Goal: Find specific page/section: Find specific page/section

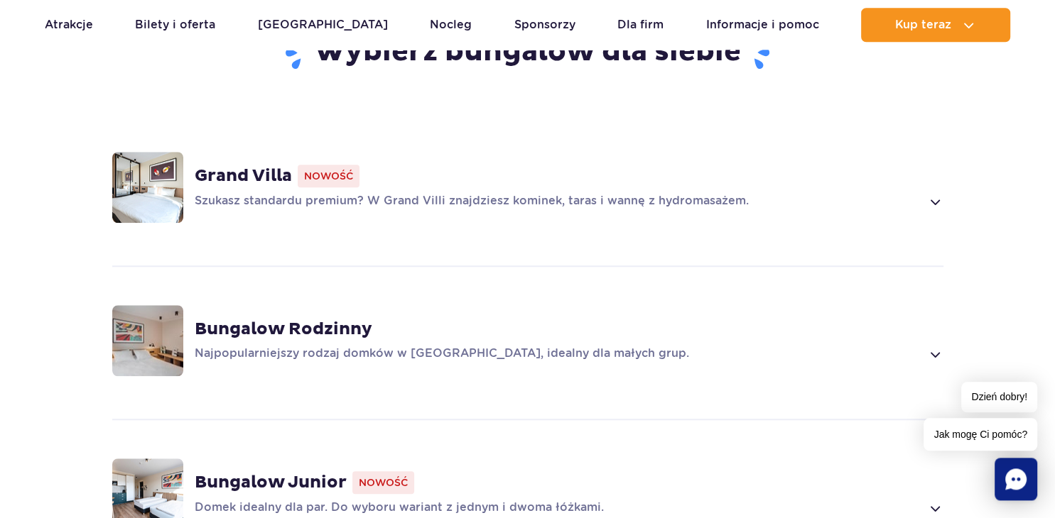
scroll to position [974, 0]
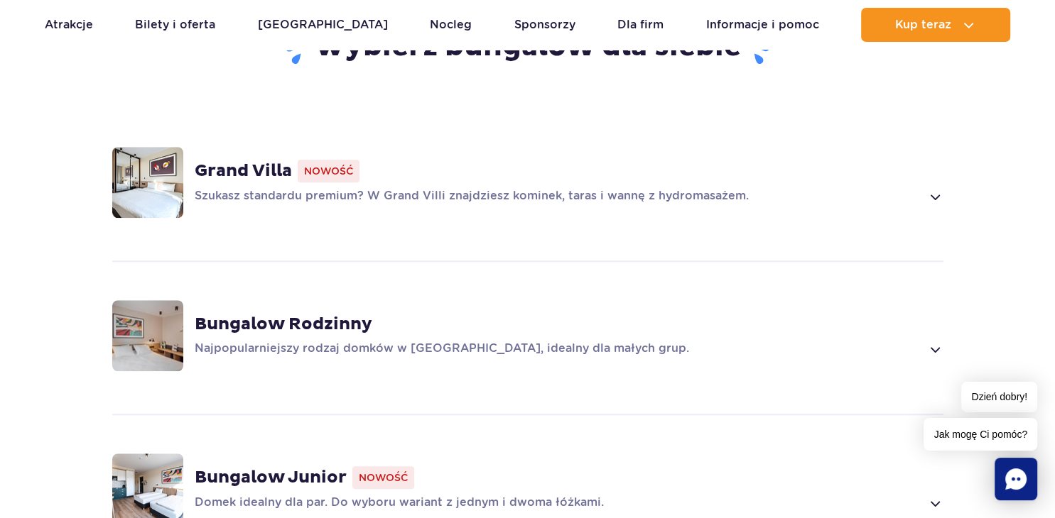
click at [935, 188] on span at bounding box center [934, 196] width 16 height 17
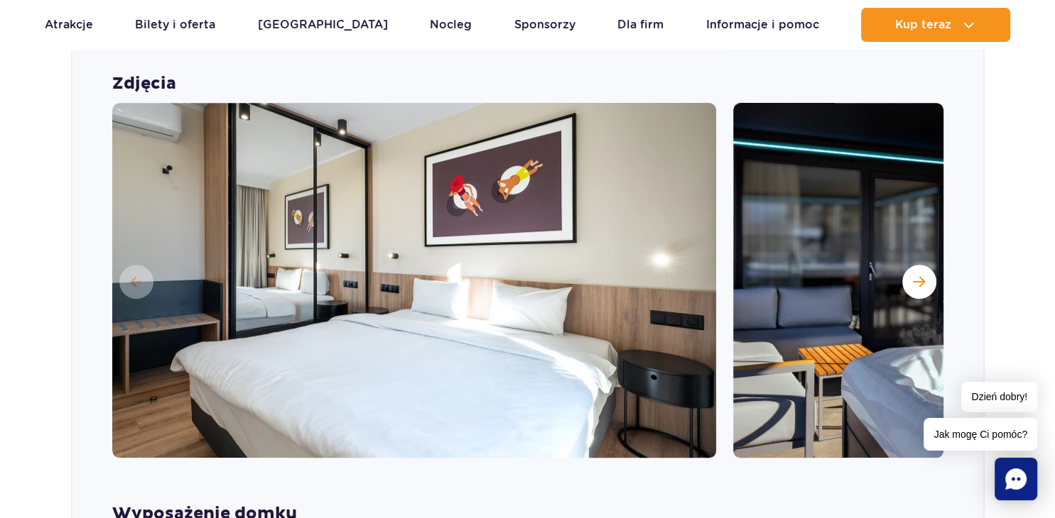
scroll to position [1219, 0]
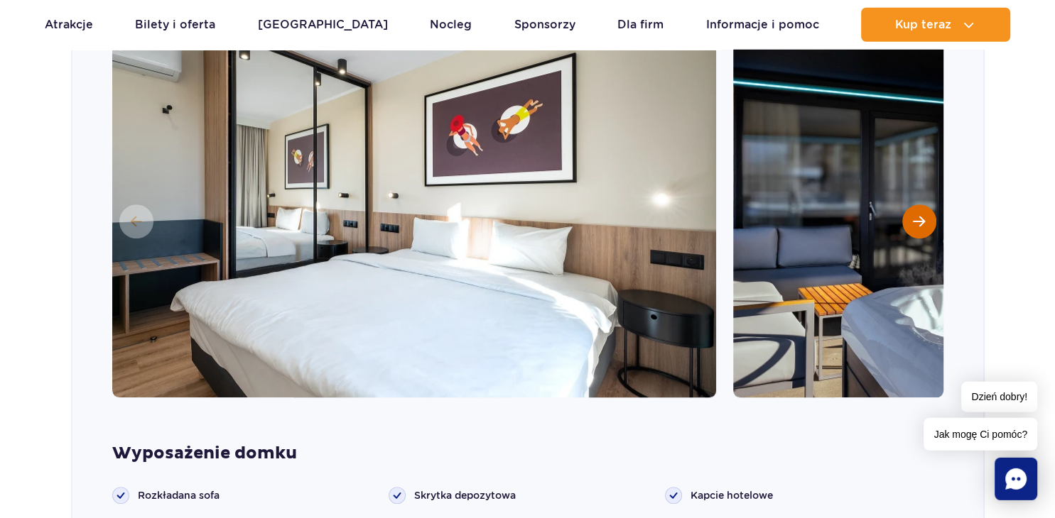
click at [914, 215] on span "Następny slajd" at bounding box center [919, 221] width 12 height 13
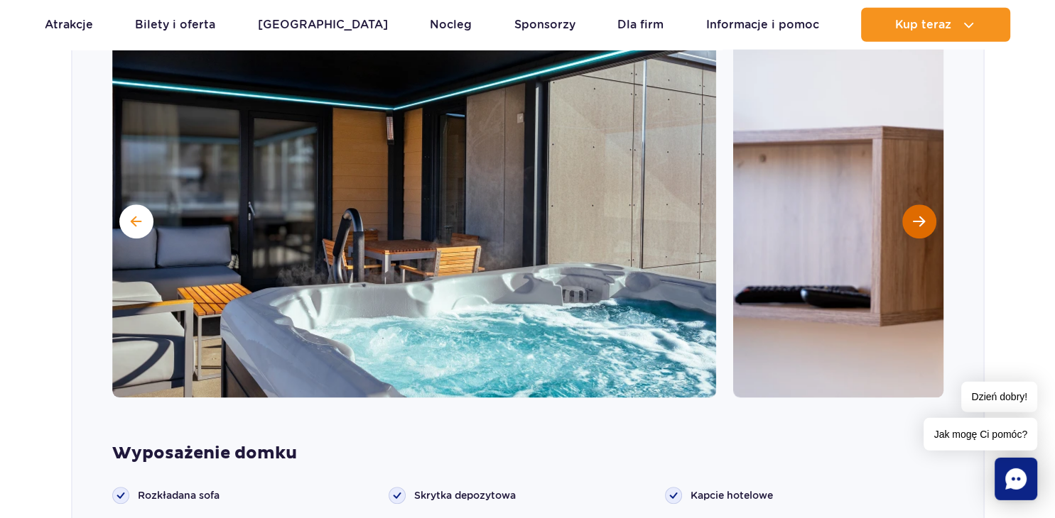
click at [914, 215] on span "Następny slajd" at bounding box center [919, 221] width 12 height 13
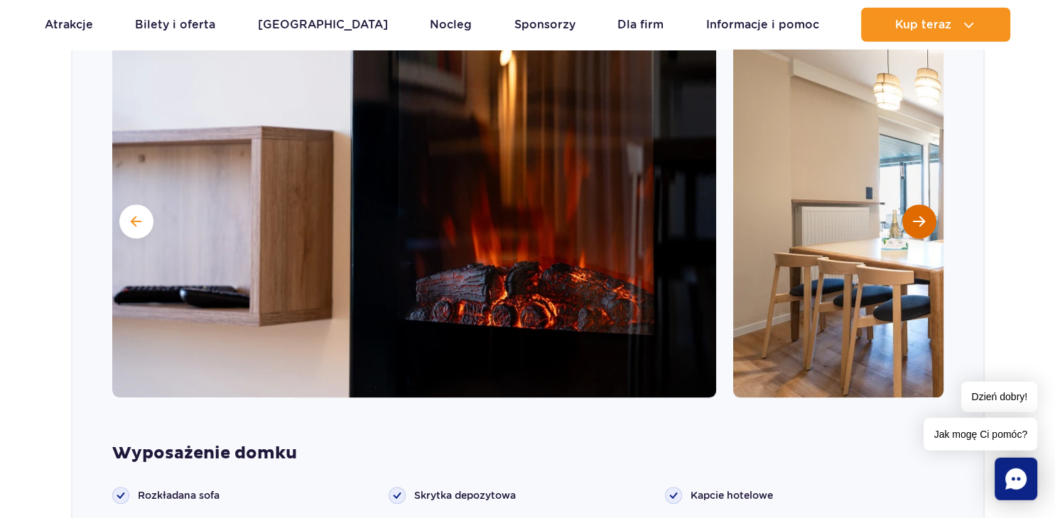
click at [914, 215] on span "Następny slajd" at bounding box center [919, 221] width 12 height 13
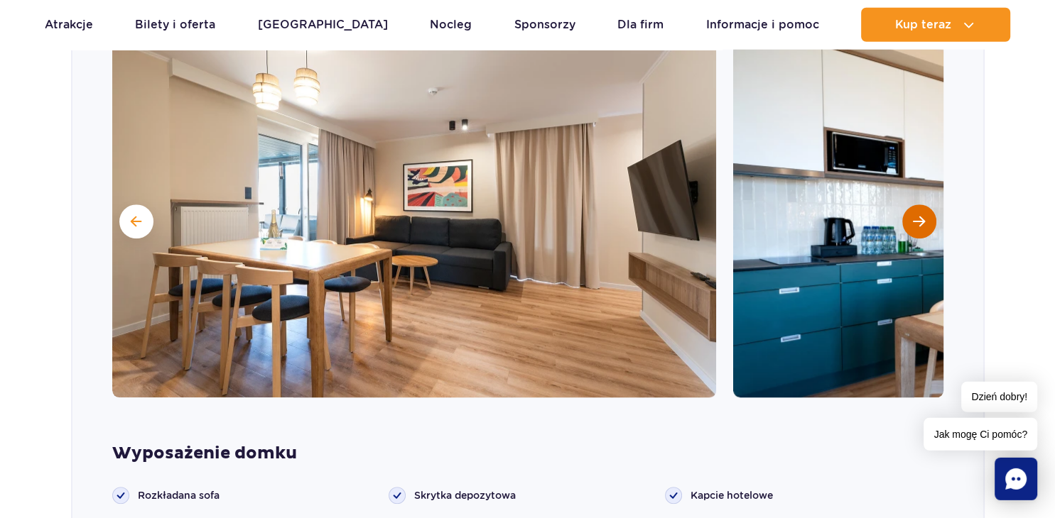
click at [914, 215] on span "Następny slajd" at bounding box center [919, 221] width 12 height 13
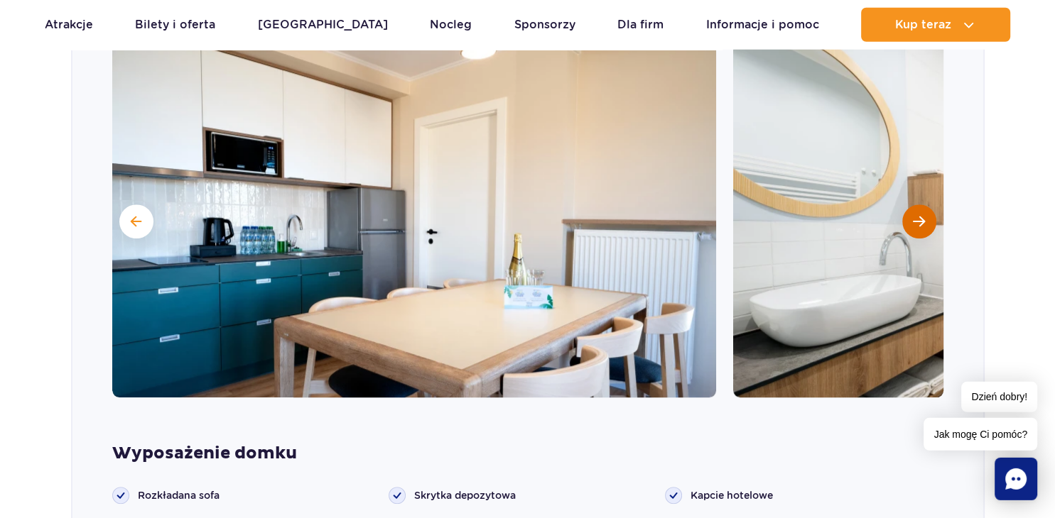
click at [914, 215] on span "Następny slajd" at bounding box center [919, 221] width 12 height 13
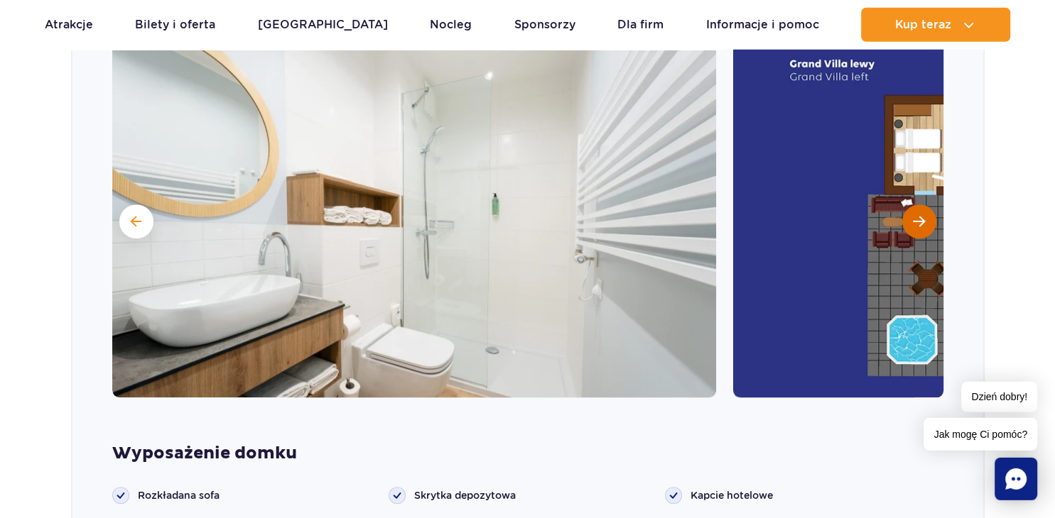
click at [914, 215] on span "Następny slajd" at bounding box center [919, 221] width 12 height 13
